Goal: Navigation & Orientation: Find specific page/section

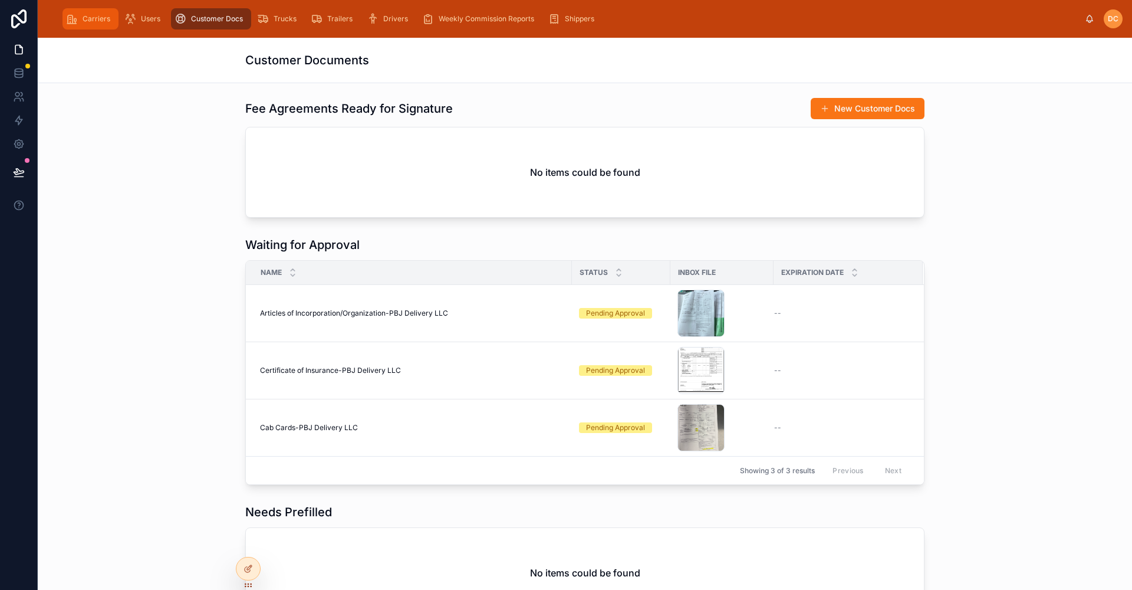
click at [95, 12] on div "Carriers" at bounding box center [90, 18] width 49 height 19
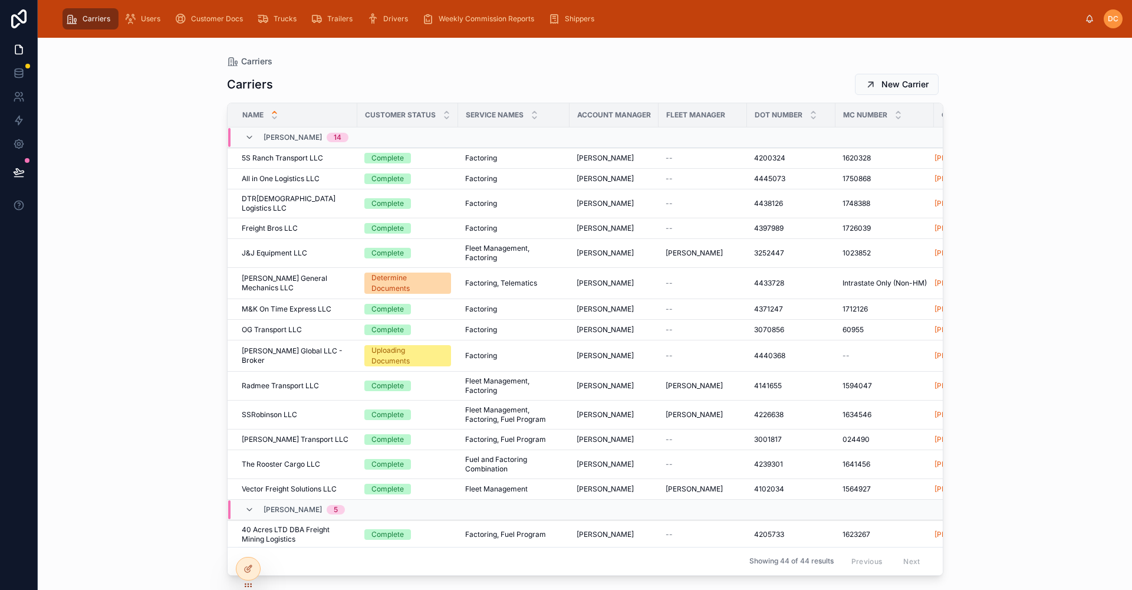
click at [81, 21] on div "Carriers" at bounding box center [90, 18] width 49 height 19
click at [141, 19] on span "Users" at bounding box center [150, 18] width 19 height 9
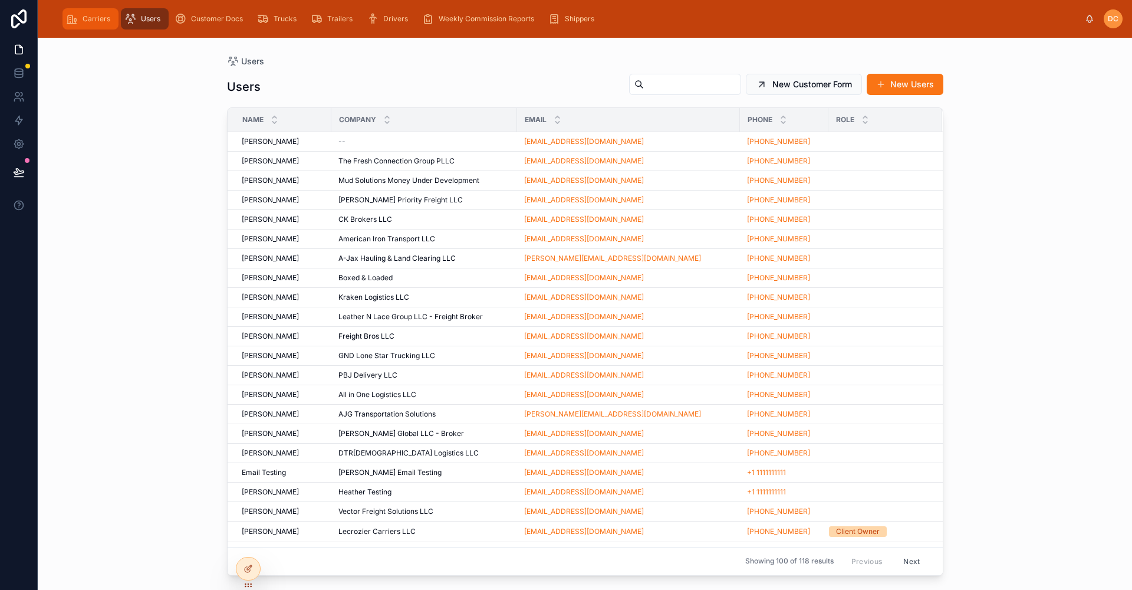
click at [83, 22] on span "Carriers" at bounding box center [97, 18] width 28 height 9
